Goal: Task Accomplishment & Management: Complete application form

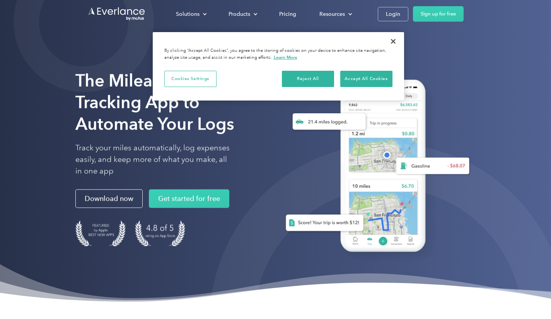
click at [388, 15] on div "Login" at bounding box center [393, 14] width 14 height 10
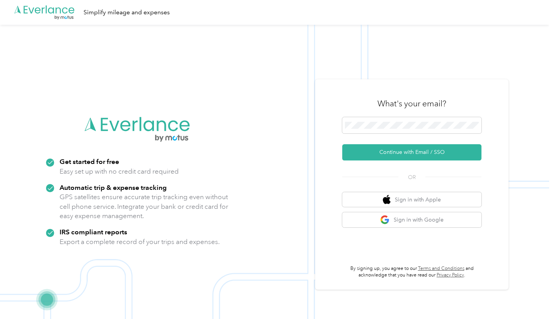
click at [406, 151] on button "Continue with Email / SSO" at bounding box center [411, 152] width 139 height 16
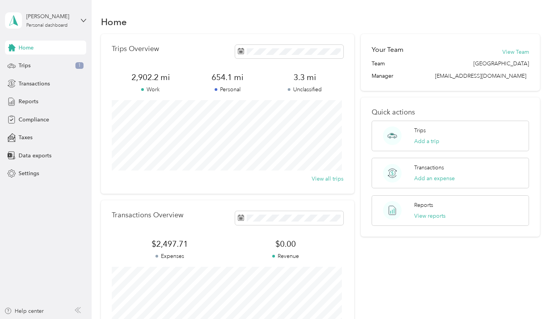
click at [33, 117] on span "Compliance" at bounding box center [34, 120] width 31 height 8
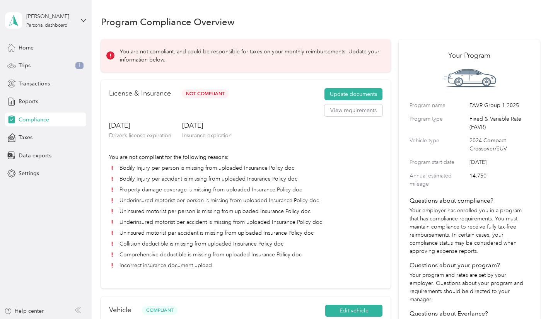
click at [358, 92] on button "Update documents" at bounding box center [353, 94] width 58 height 12
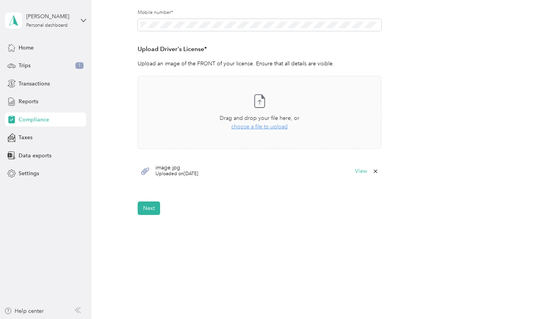
scroll to position [187, 0]
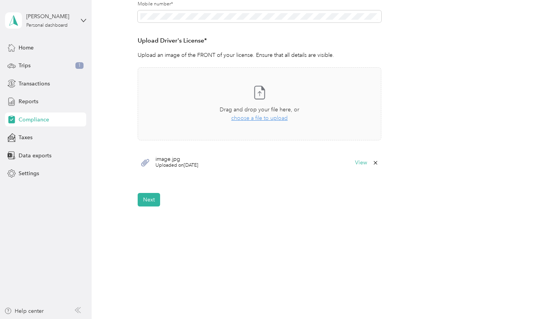
click at [150, 200] on button "Next" at bounding box center [149, 200] width 22 height 14
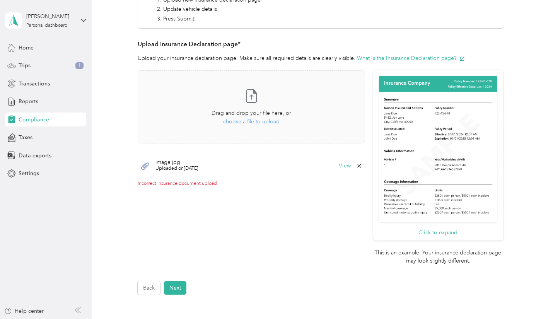
scroll to position [142, 0]
click at [344, 164] on button "View" at bounding box center [345, 165] width 12 height 5
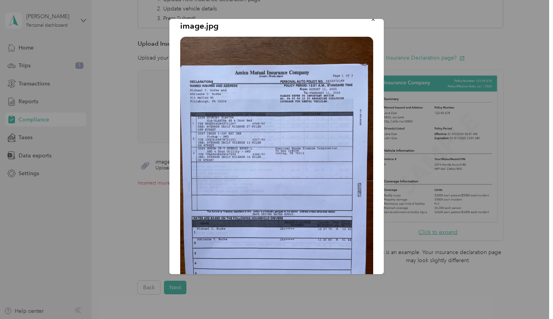
scroll to position [0, 0]
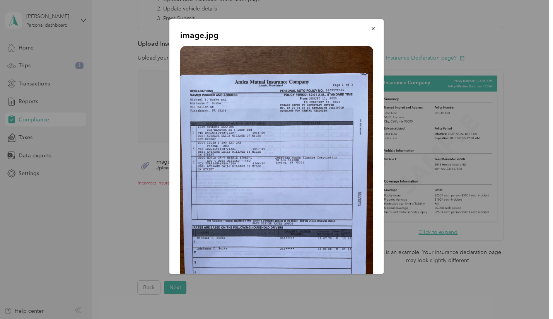
click at [370, 27] on icon "button" at bounding box center [372, 28] width 5 height 5
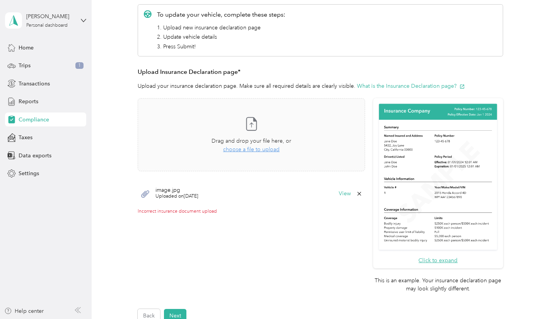
scroll to position [230, 0]
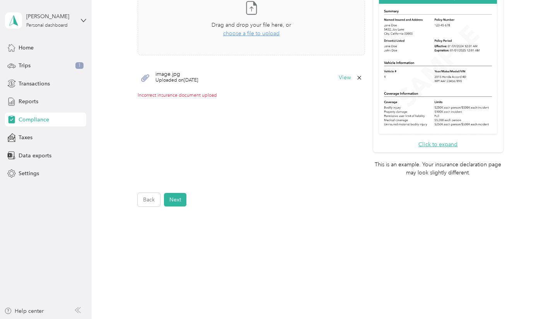
click at [179, 200] on button "Next" at bounding box center [175, 200] width 22 height 14
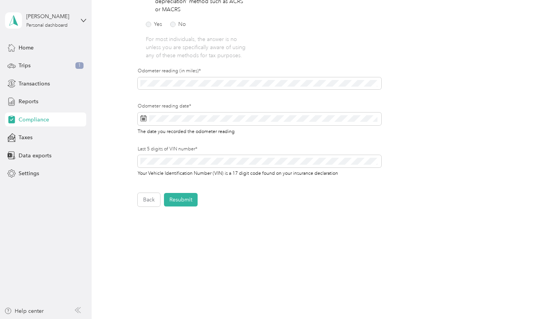
scroll to position [207, 0]
click at [147, 202] on button "Back" at bounding box center [149, 200] width 22 height 14
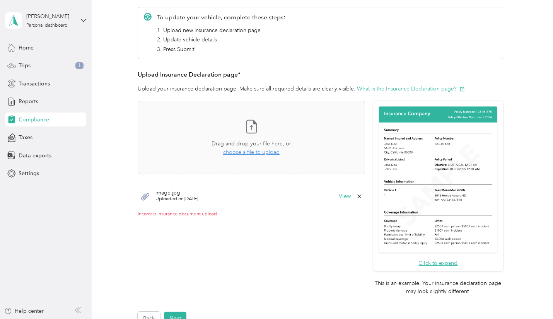
scroll to position [116, 0]
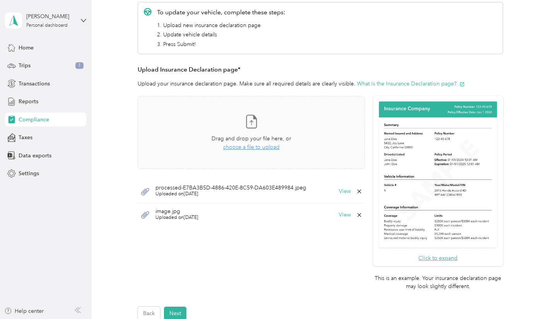
click at [346, 191] on button "View" at bounding box center [345, 191] width 12 height 5
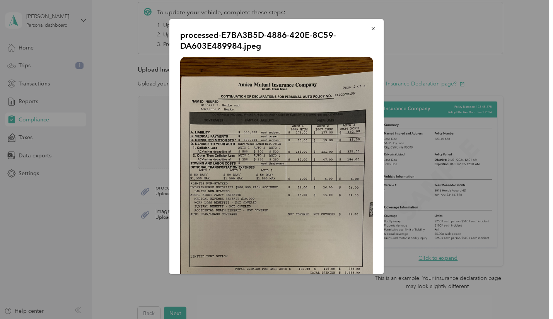
click at [370, 29] on icon "button" at bounding box center [372, 28] width 5 height 5
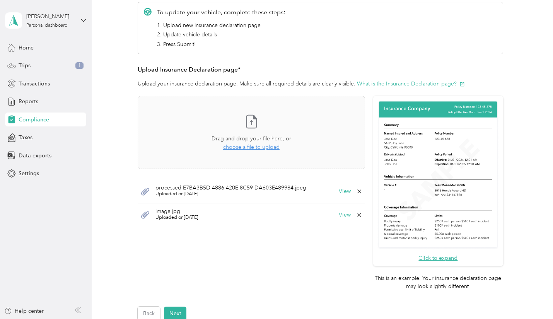
click at [343, 214] on button "View" at bounding box center [345, 214] width 12 height 5
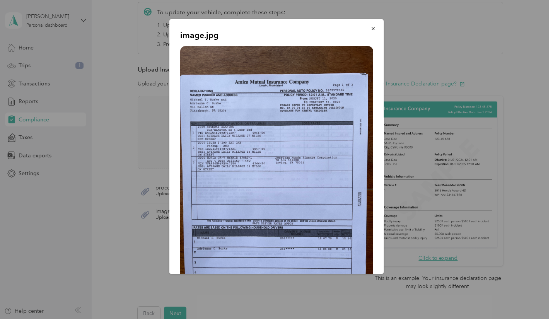
click at [370, 26] on icon "button" at bounding box center [372, 28] width 5 height 5
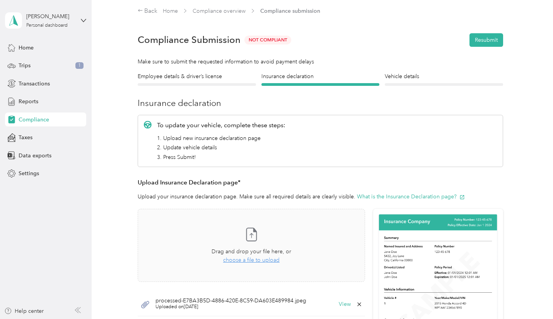
scroll to position [0, 0]
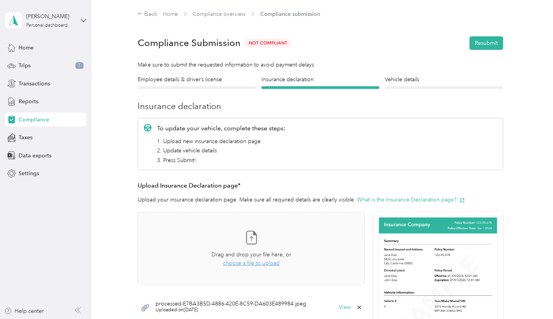
click at [485, 45] on button "Resubmit" at bounding box center [486, 43] width 34 height 14
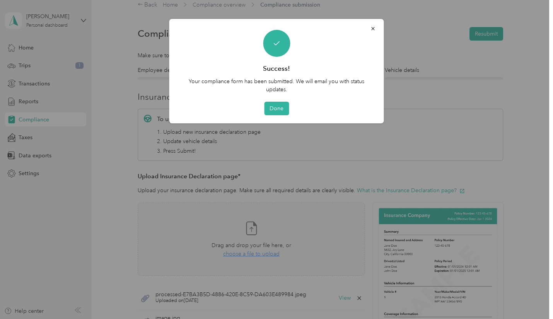
click at [278, 109] on button "Done" at bounding box center [276, 109] width 25 height 14
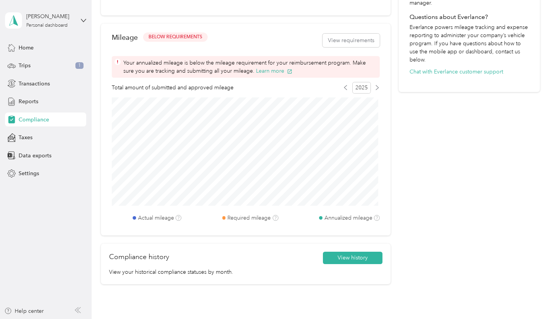
scroll to position [318, 0]
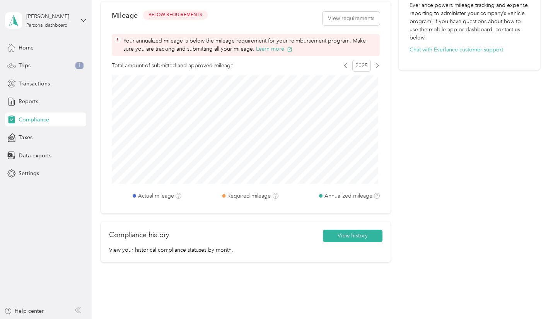
click at [362, 235] on button "View history" at bounding box center [353, 236] width 60 height 12
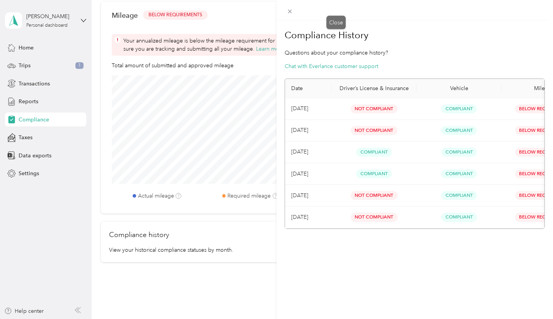
click at [293, 12] on icon at bounding box center [289, 11] width 7 height 7
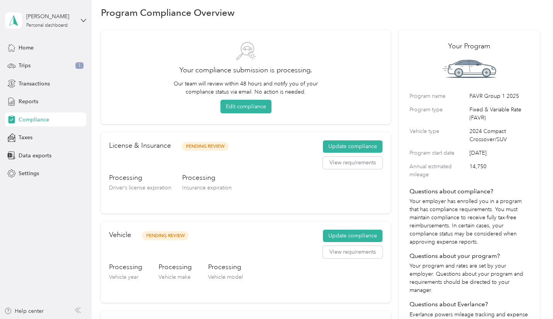
scroll to position [0, 0]
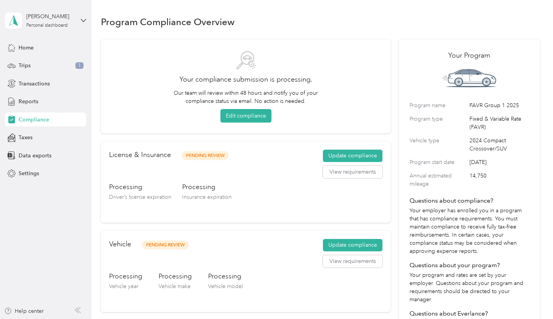
click at [26, 65] on span "Trips" at bounding box center [25, 65] width 12 height 8
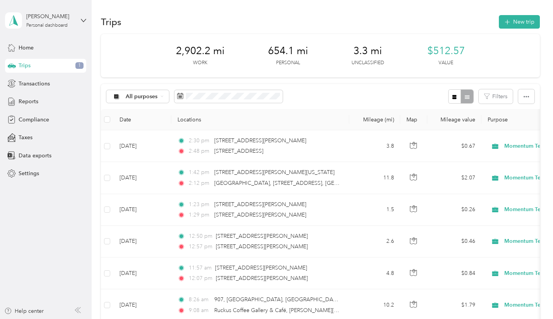
click at [28, 100] on span "Reports" at bounding box center [29, 101] width 20 height 8
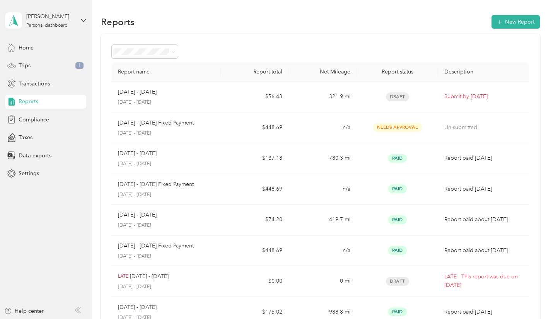
click at [85, 18] on icon at bounding box center [83, 20] width 5 height 5
click at [29, 65] on div "Log out" at bounding box center [87, 64] width 152 height 14
